Goal: Find specific page/section: Find specific page/section

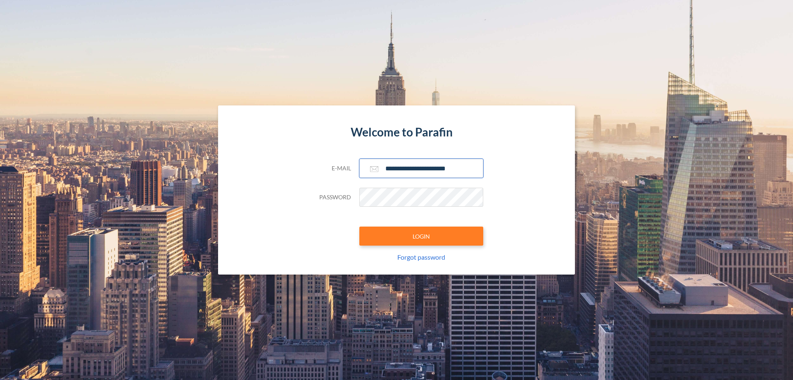
type input "**********"
click at [421, 236] on button "LOGIN" at bounding box center [421, 235] width 124 height 19
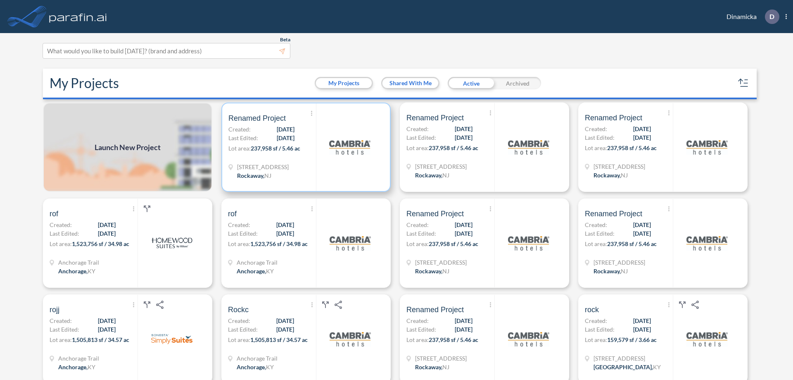
scroll to position [2, 0]
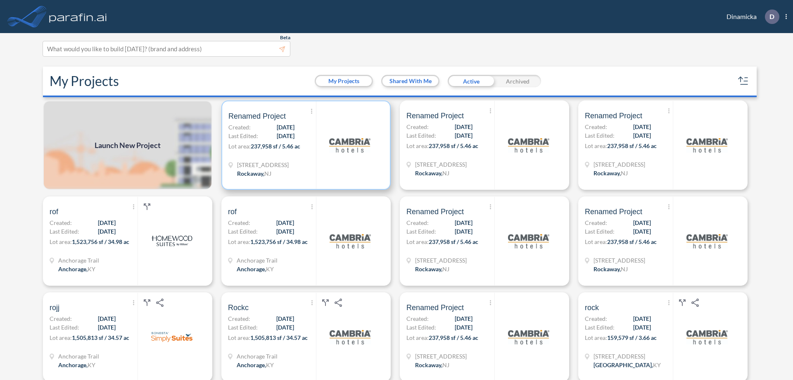
click at [304, 145] on p "Lot area: 237,958 sf / 5.46 ac" at bounding box center [272, 148] width 88 height 12
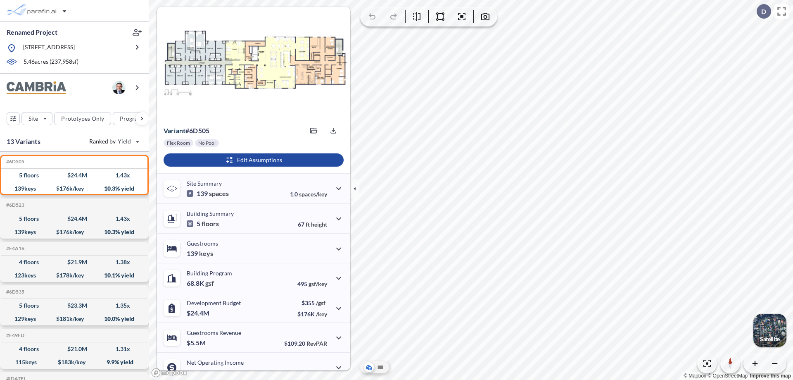
scroll to position [42, 0]
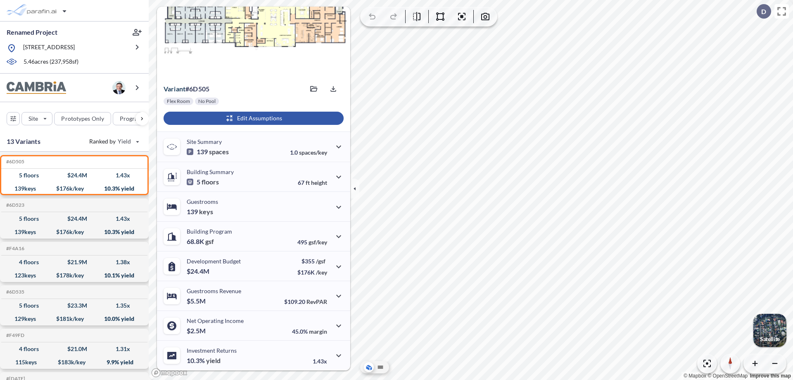
click at [252, 118] on div "button" at bounding box center [254, 118] width 180 height 13
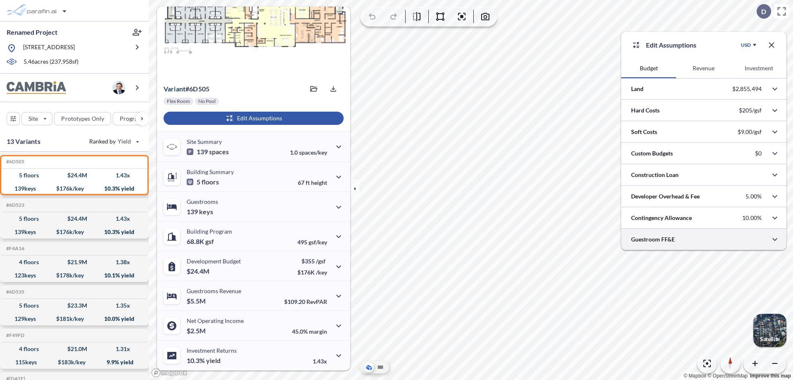
click at [704, 239] on div at bounding box center [703, 238] width 165 height 21
